Goal: Consume media (video, audio): Consume media (video, audio)

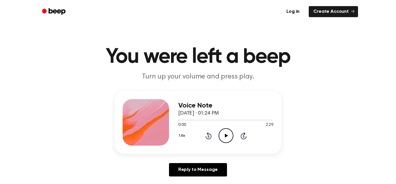
click at [224, 138] on icon "Play Audio" at bounding box center [226, 135] width 15 height 15
click at [211, 137] on icon at bounding box center [209, 135] width 6 height 7
click at [212, 137] on icon at bounding box center [209, 135] width 6 height 7
click at [228, 132] on icon "Play Audio" at bounding box center [226, 135] width 15 height 15
click at [211, 137] on icon at bounding box center [209, 135] width 6 height 7
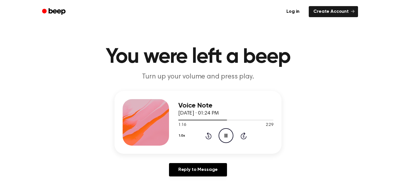
click at [210, 139] on icon at bounding box center [209, 135] width 6 height 7
click at [211, 137] on icon "Rewind 5 seconds" at bounding box center [208, 136] width 6 height 8
click at [211, 140] on div "1.0x Rewind 5 seconds Pause Audio Skip 5 seconds" at bounding box center [225, 135] width 95 height 15
click at [226, 135] on icon "Pause Audio" at bounding box center [226, 135] width 15 height 15
click at [228, 142] on icon "Play Audio" at bounding box center [226, 135] width 15 height 15
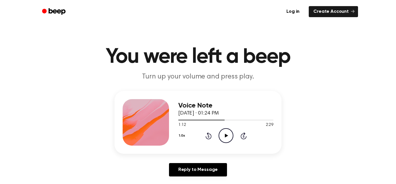
scroll to position [0, 0]
click at [226, 137] on icon "Play Audio" at bounding box center [226, 135] width 15 height 15
click at [227, 136] on icon at bounding box center [226, 135] width 3 height 4
click at [229, 135] on icon "Play Audio" at bounding box center [226, 135] width 15 height 15
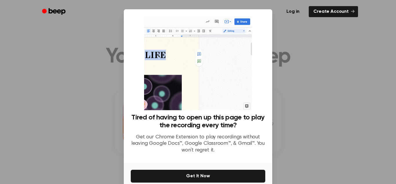
click at [268, 17] on ul "Log in Create Account" at bounding box center [216, 11] width 283 height 13
click at [263, 13] on ul "Log in Create Account" at bounding box center [216, 11] width 283 height 13
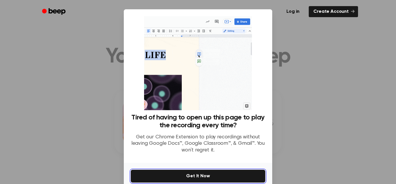
click at [246, 171] on button "Get It Now" at bounding box center [198, 175] width 135 height 13
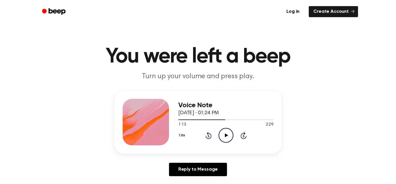
click at [228, 140] on icon "Play Audio" at bounding box center [226, 135] width 15 height 15
click at [232, 134] on icon "Pause Audio" at bounding box center [226, 135] width 15 height 15
click at [230, 140] on icon "Play Audio" at bounding box center [226, 135] width 15 height 15
click at [209, 139] on div "1.0x Rewind 5 seconds Pause Audio Skip 5 seconds" at bounding box center [225, 135] width 95 height 15
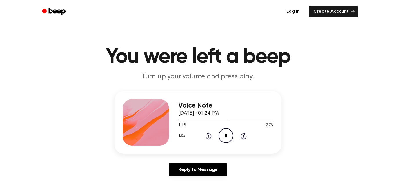
click at [211, 135] on icon at bounding box center [209, 135] width 6 height 7
click at [226, 118] on span at bounding box center [224, 120] width 5 height 5
click at [168, 147] on div "Voice Note [DATE] · 01:24 PM 1:15 2:29 Your browser does not support the [objec…" at bounding box center [198, 122] width 167 height 63
click at [226, 141] on icon "Pause Audio" at bounding box center [226, 135] width 15 height 15
click at [207, 139] on icon at bounding box center [209, 135] width 6 height 7
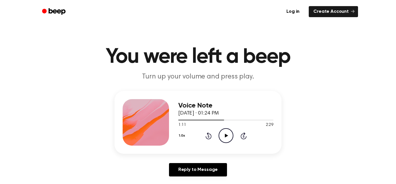
click at [209, 136] on icon at bounding box center [208, 136] width 1 height 2
click at [211, 136] on icon "Rewind 5 seconds" at bounding box center [208, 136] width 6 height 8
click at [211, 136] on icon at bounding box center [209, 135] width 6 height 7
click at [216, 142] on div "1.0x Rewind 5 seconds Play Audio Skip 5 seconds" at bounding box center [225, 135] width 95 height 15
click at [211, 138] on icon "Rewind 5 seconds" at bounding box center [208, 136] width 6 height 8
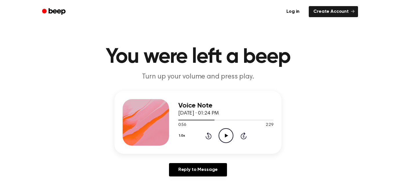
click at [211, 137] on icon at bounding box center [209, 135] width 6 height 7
click at [209, 136] on icon at bounding box center [208, 136] width 1 height 2
click at [211, 139] on icon "Rewind 5 seconds" at bounding box center [208, 136] width 6 height 8
click at [209, 136] on icon at bounding box center [208, 136] width 1 height 2
click at [208, 136] on icon "Rewind 5 seconds" at bounding box center [208, 136] width 6 height 8
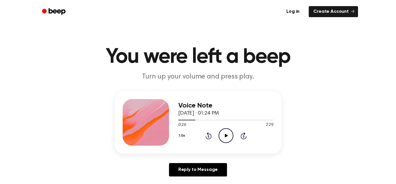
click at [209, 136] on icon at bounding box center [208, 136] width 1 height 2
click at [209, 135] on icon at bounding box center [208, 136] width 1 height 2
click at [210, 133] on icon "Rewind 5 seconds" at bounding box center [208, 136] width 6 height 8
click at [211, 133] on icon "Rewind 5 seconds" at bounding box center [208, 136] width 6 height 8
click at [212, 134] on icon "Rewind 5 seconds" at bounding box center [208, 136] width 6 height 8
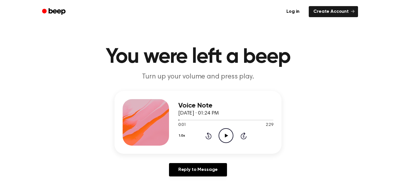
click at [209, 136] on icon "Rewind 5 seconds" at bounding box center [208, 136] width 6 height 8
click at [209, 136] on icon at bounding box center [208, 136] width 1 height 2
click at [210, 139] on icon "Rewind 5 seconds" at bounding box center [208, 136] width 6 height 8
click at [229, 142] on circle at bounding box center [226, 135] width 14 height 14
click at [235, 131] on div "1.0x Rewind 5 seconds Pause Audio Skip 5 seconds" at bounding box center [225, 135] width 95 height 15
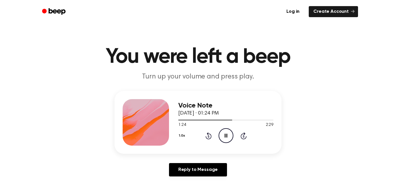
click at [222, 128] on div "1:24 2:29" at bounding box center [225, 125] width 95 height 6
click at [231, 133] on icon "Pause Audio" at bounding box center [226, 135] width 15 height 15
